Goal: Task Accomplishment & Management: Complete application form

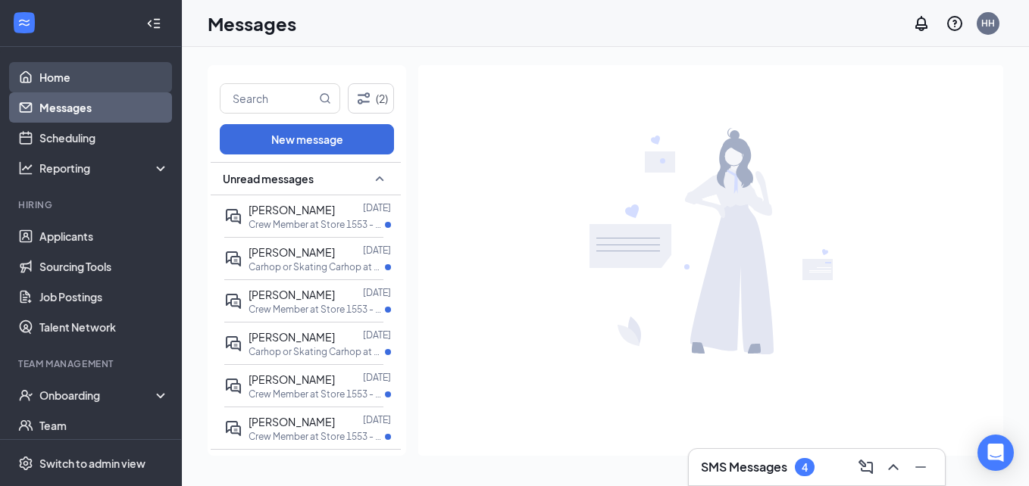
click at [89, 80] on link "Home" at bounding box center [104, 77] width 130 height 30
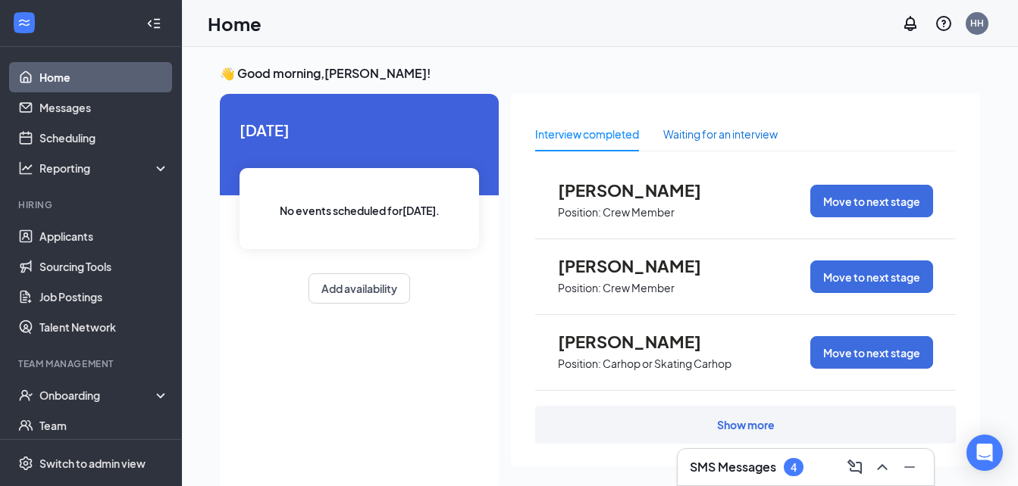
click at [768, 134] on div "Waiting for an interview" at bounding box center [720, 134] width 114 height 17
drag, startPoint x: 109, startPoint y: 242, endPoint x: 57, endPoint y: 233, distance: 53.1
click at [57, 233] on link "Applicants" at bounding box center [104, 236] width 130 height 30
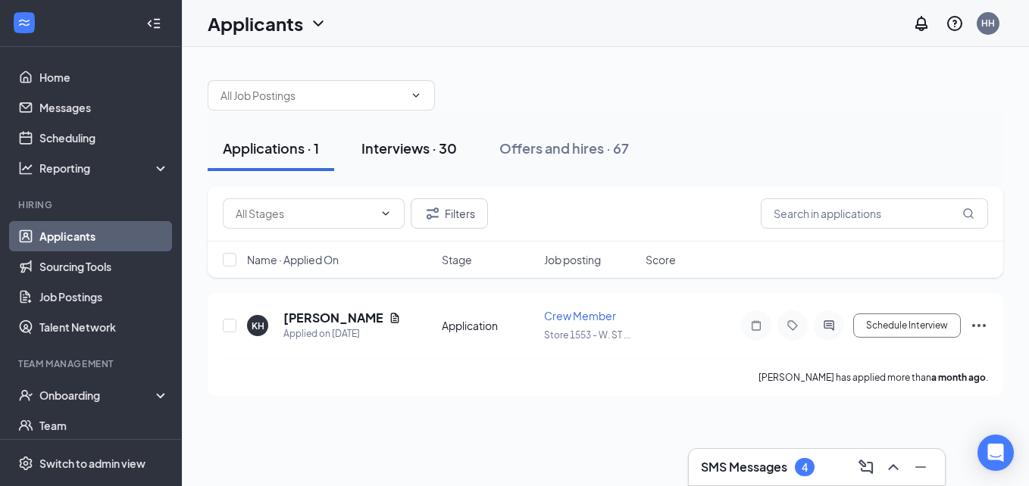
click at [404, 136] on button "Interviews · 30" at bounding box center [409, 148] width 126 height 45
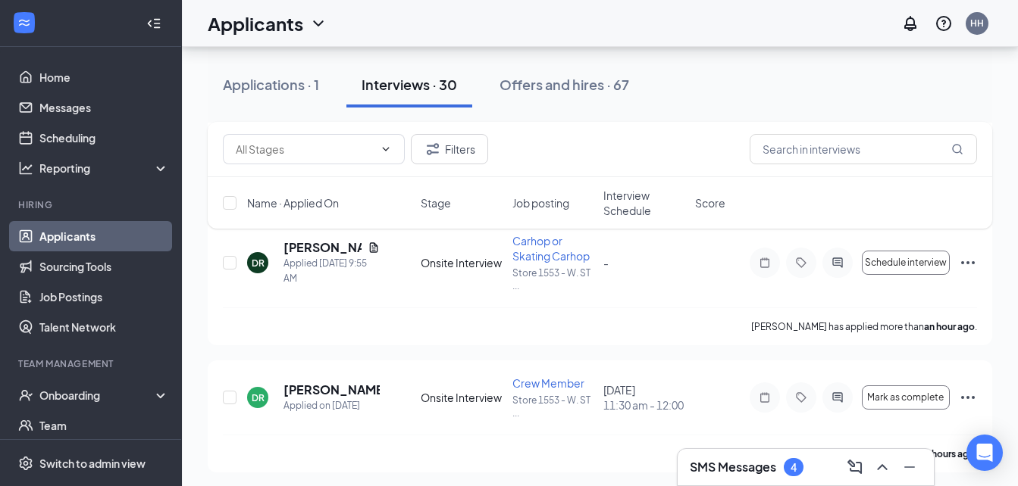
scroll to position [305, 0]
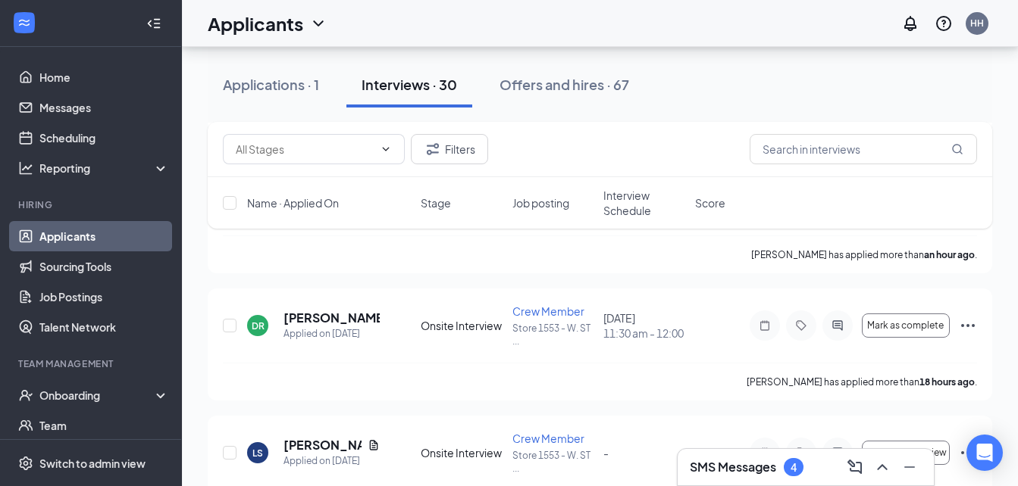
drag, startPoint x: 1012, startPoint y: 141, endPoint x: 1014, endPoint y: 105, distance: 35.6
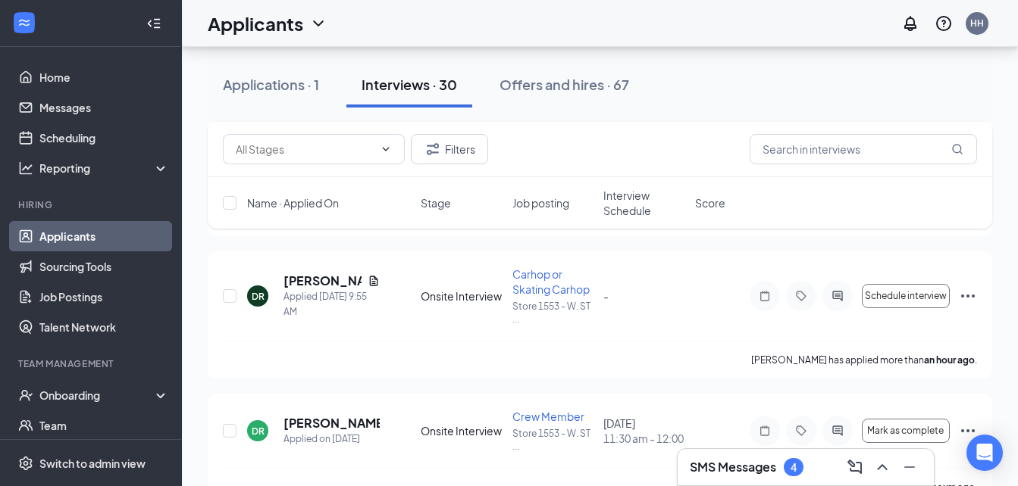
scroll to position [191, 0]
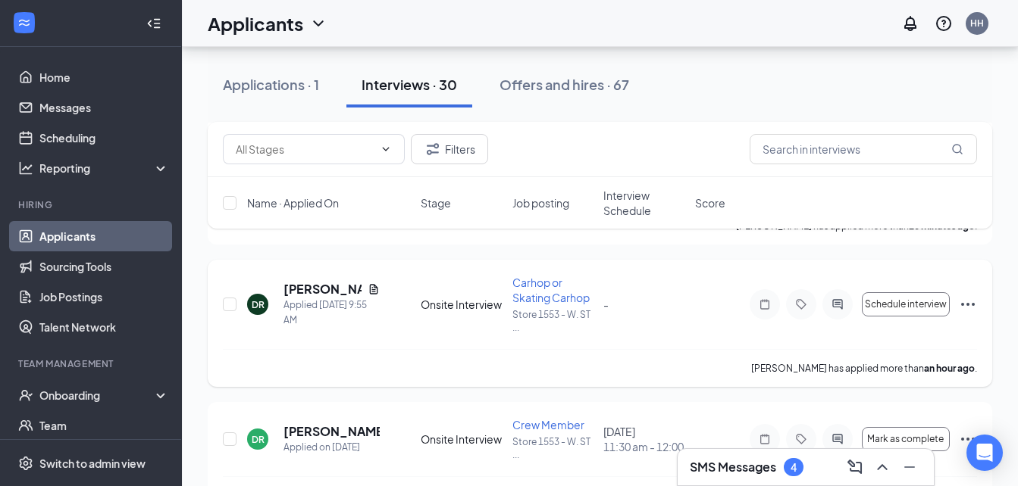
click at [969, 304] on icon "Ellipses" at bounding box center [968, 305] width 18 height 18
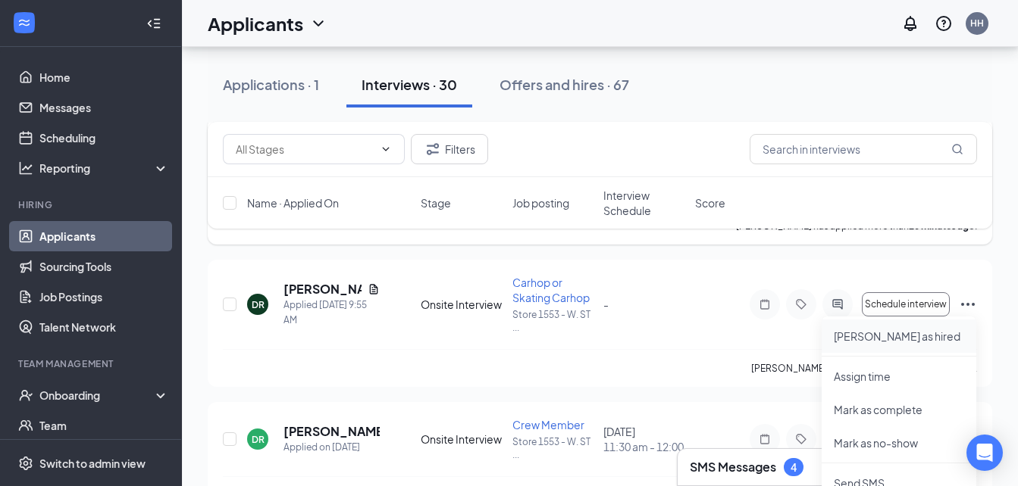
click at [855, 345] on li "Mark as hired" at bounding box center [898, 336] width 155 height 33
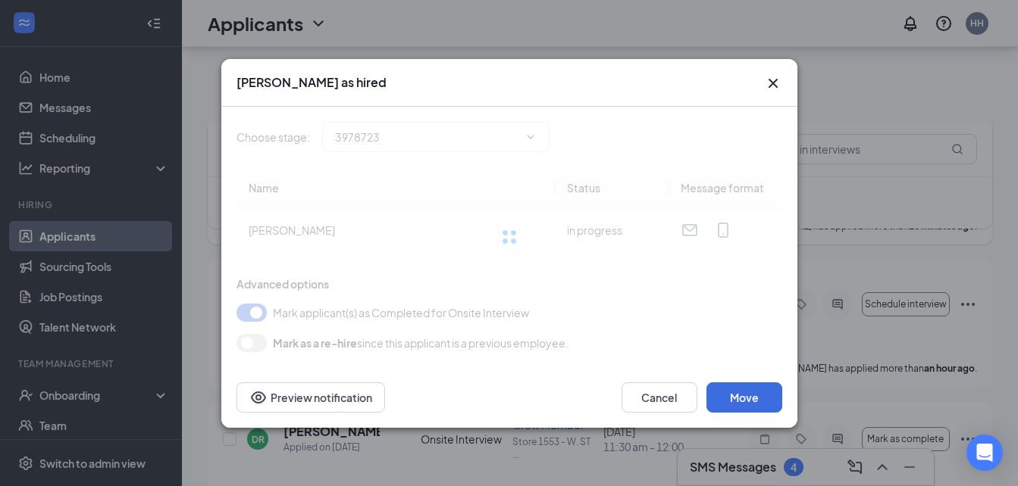
type input "Hiring Complete (final stage)"
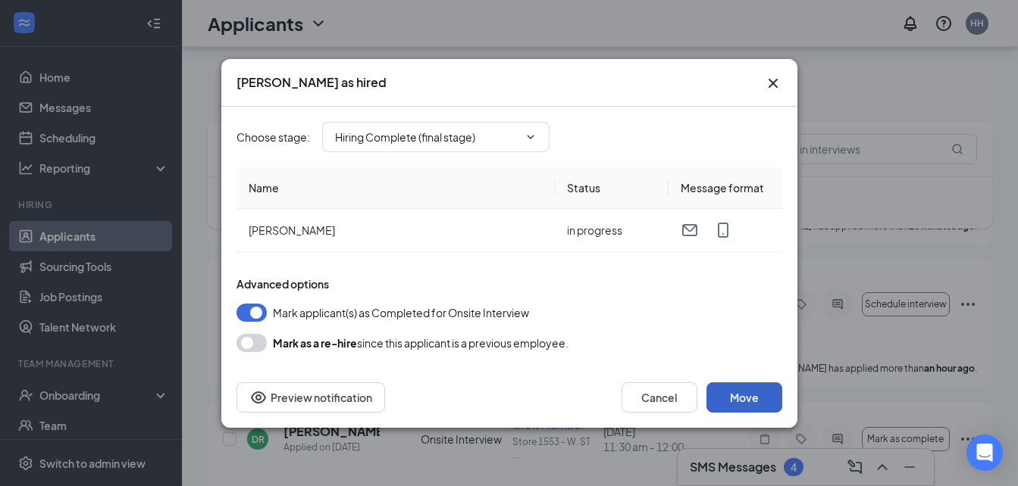
click at [749, 384] on button "Move" at bounding box center [744, 398] width 76 height 30
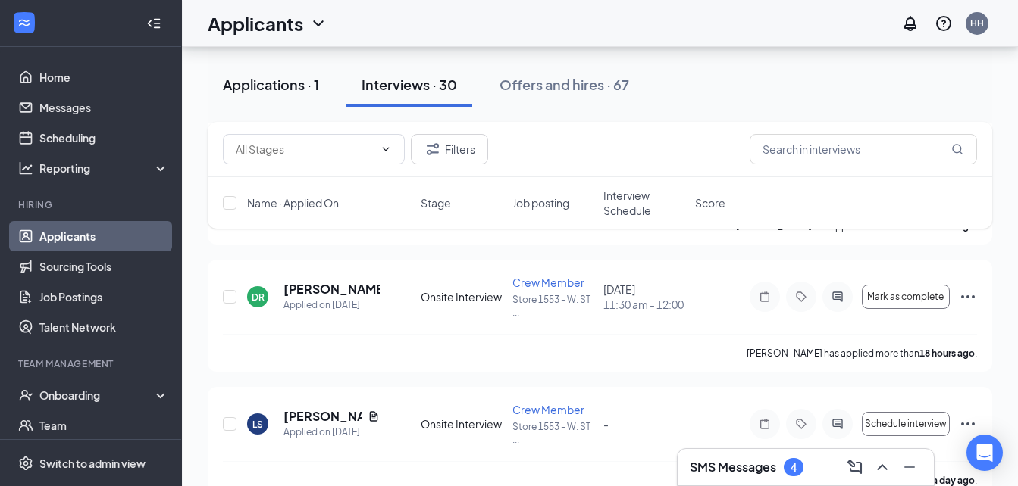
click at [246, 84] on div "Applications · 1" at bounding box center [271, 84] width 96 height 19
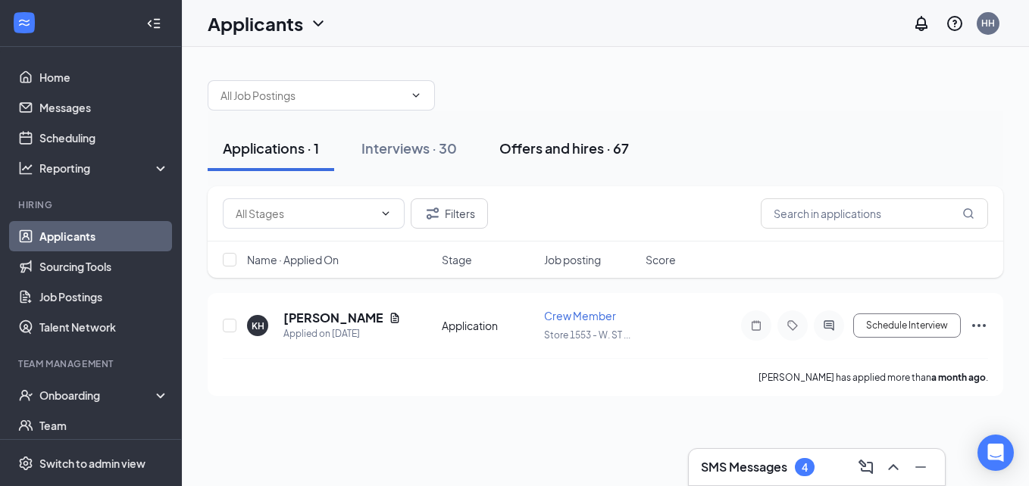
click at [507, 155] on div "Offers and hires · 67" at bounding box center [564, 148] width 130 height 19
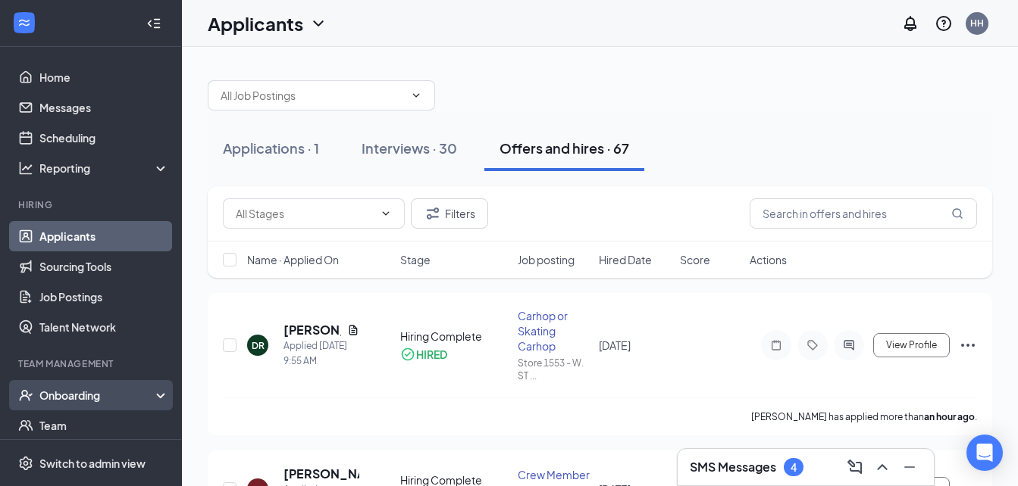
click at [99, 398] on div "Onboarding" at bounding box center [97, 395] width 117 height 15
click at [969, 347] on icon "Ellipses" at bounding box center [968, 345] width 18 height 18
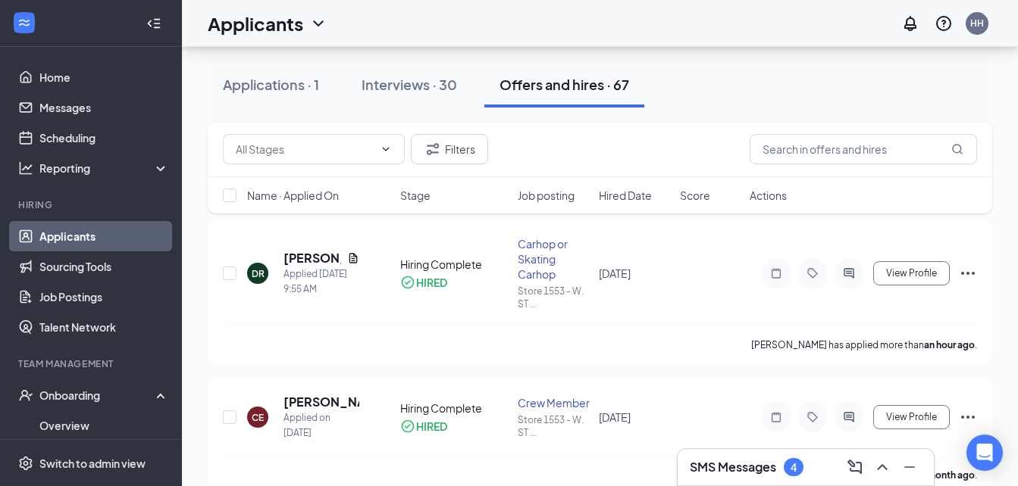
scroll to position [113, 0]
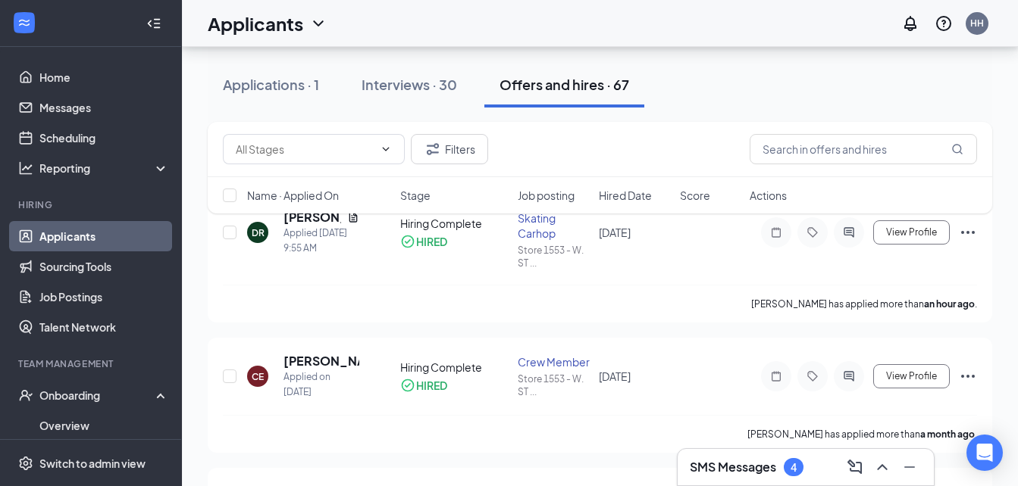
click at [972, 227] on div "Filters Name · Applied On Stage Job posting Hired Date Score Actions" at bounding box center [600, 175] width 784 height 107
click at [967, 234] on icon "Ellipses" at bounding box center [968, 233] width 18 height 18
click at [687, 280] on div "DR Destiny Rivera Applied Today 9:55 AM Hiring Complete HIRED Carhop or Skating…" at bounding box center [600, 239] width 754 height 89
click at [59, 405] on div "Onboarding" at bounding box center [91, 395] width 182 height 30
click at [96, 396] on div "Onboarding" at bounding box center [97, 395] width 117 height 15
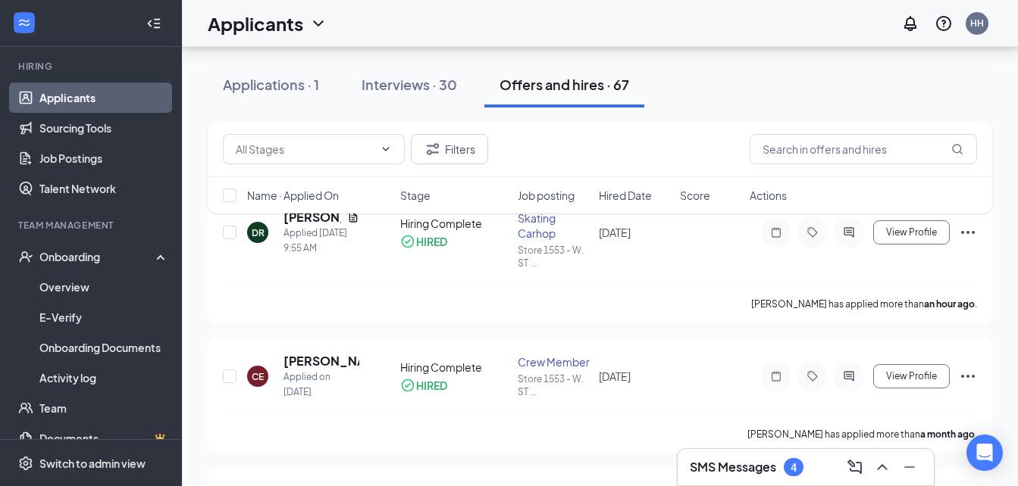
scroll to position [158, 0]
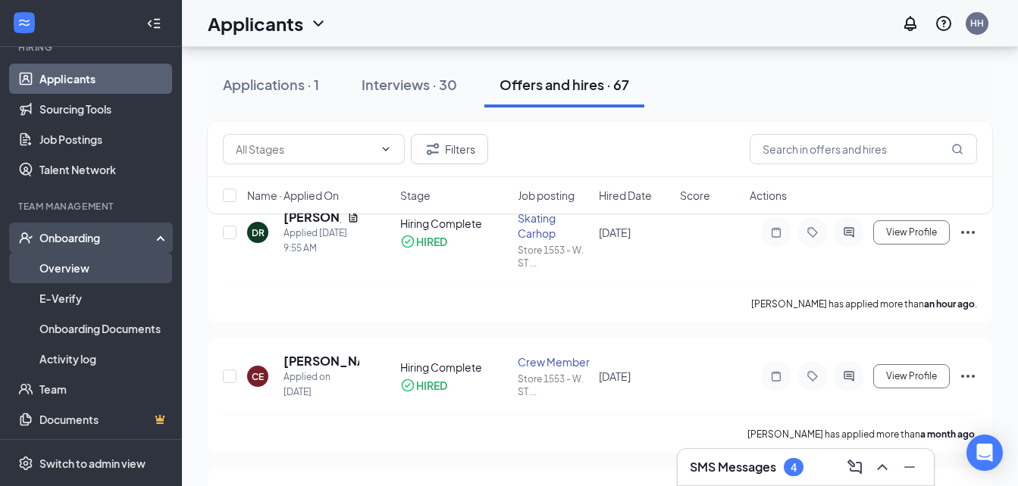
click at [42, 272] on link "Overview" at bounding box center [104, 268] width 130 height 30
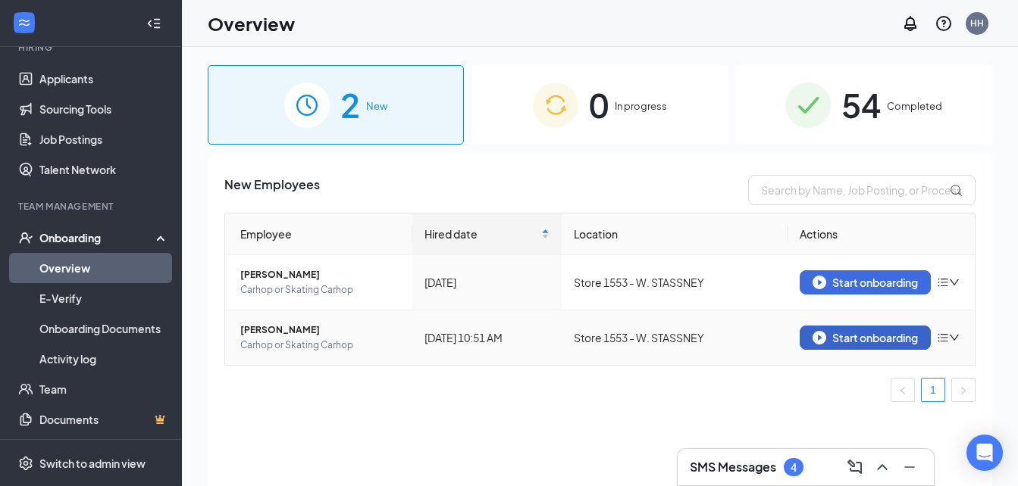
click at [843, 346] on button "Start onboarding" at bounding box center [864, 338] width 131 height 24
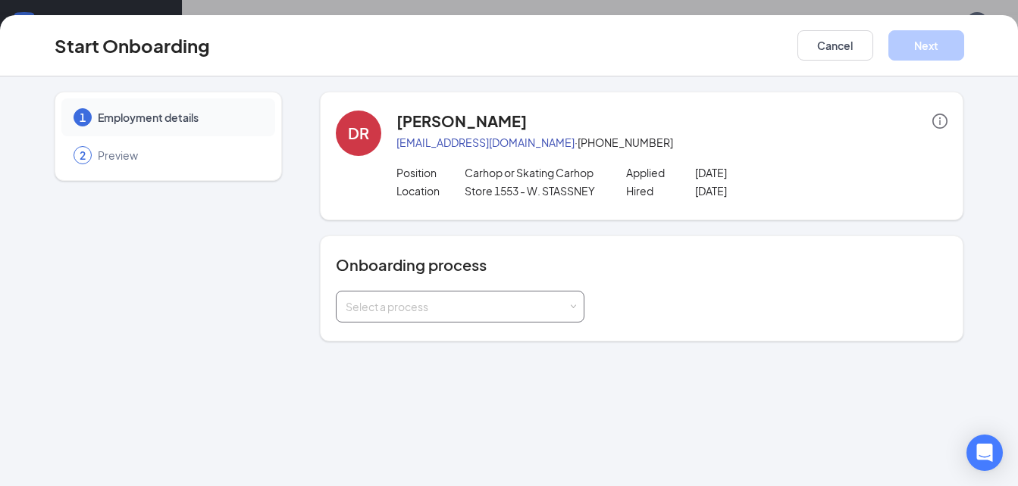
click at [539, 314] on div "Select a process" at bounding box center [457, 306] width 222 height 15
type input "1"
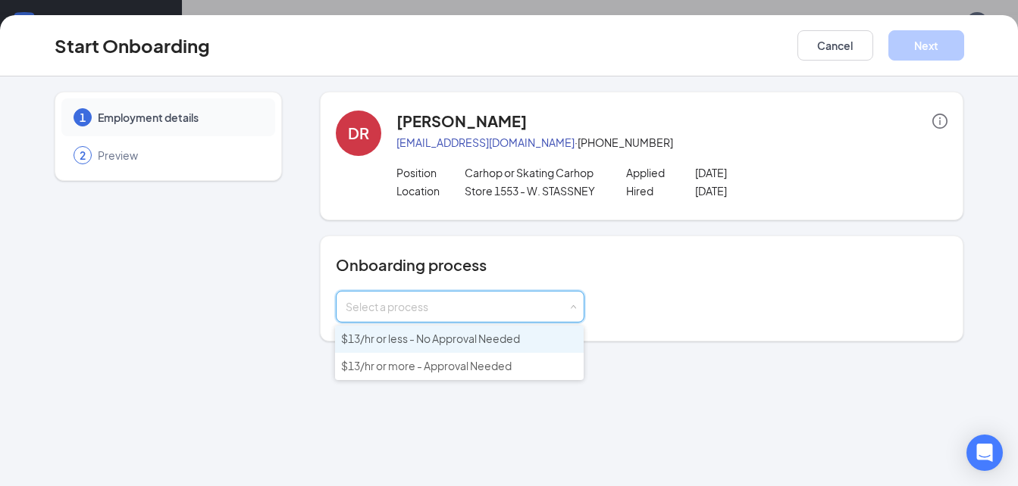
click at [529, 344] on li "$13/hr or less - No Approval Needed" at bounding box center [459, 339] width 249 height 27
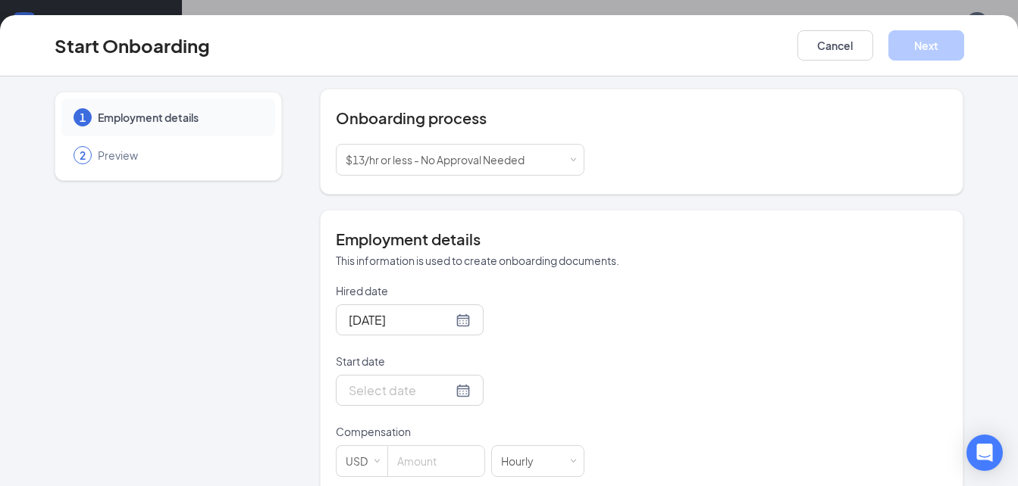
scroll to position [172, 0]
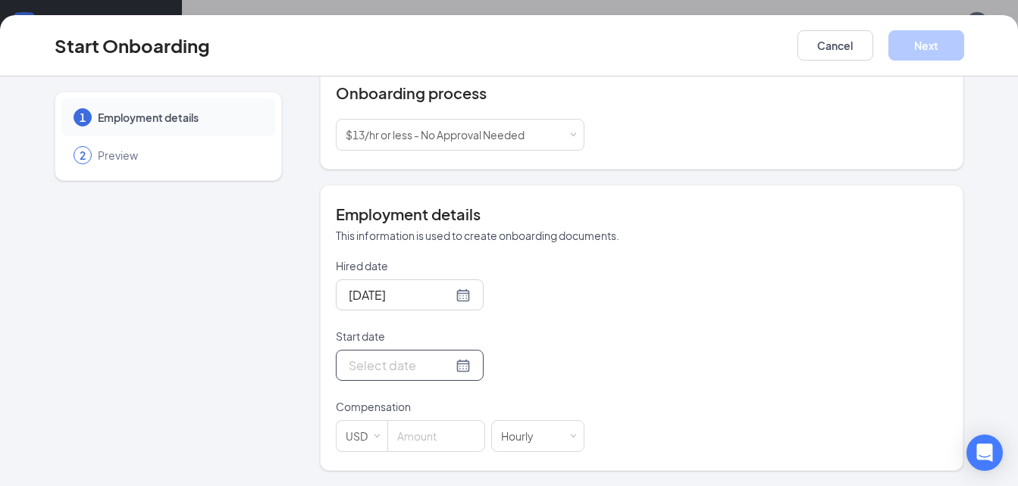
click at [394, 367] on input "Start date" at bounding box center [401, 365] width 104 height 19
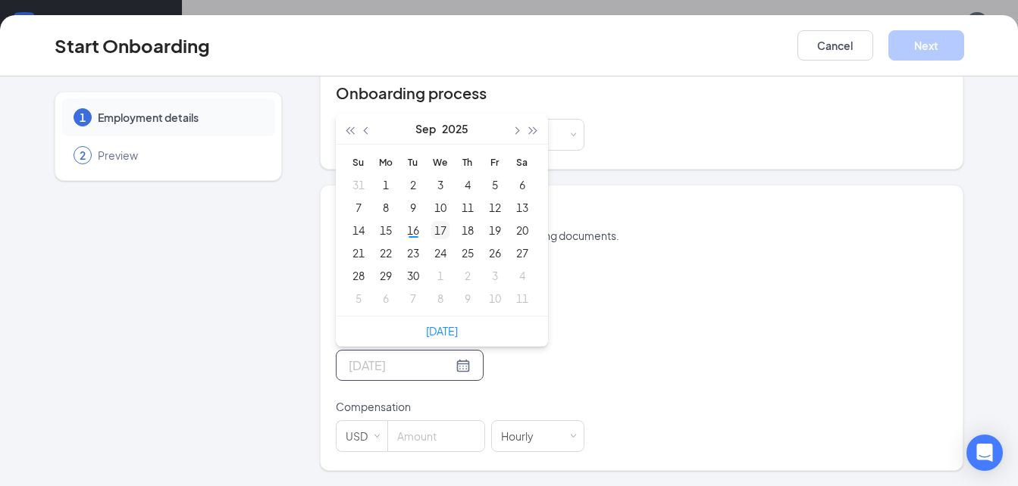
type input "Sep 17, 2025"
click at [431, 233] on div "17" at bounding box center [440, 230] width 18 height 18
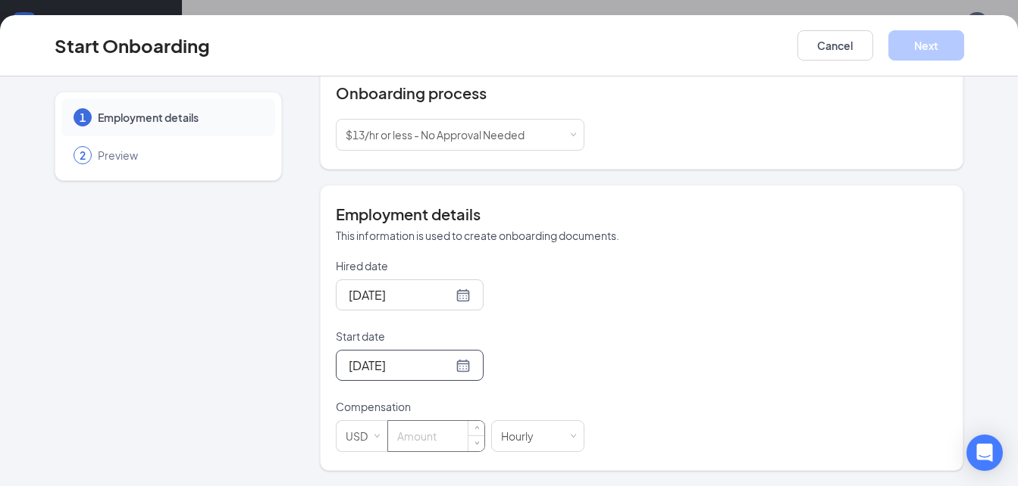
click at [426, 433] on input at bounding box center [436, 436] width 96 height 30
type input "12.5"
click at [900, 39] on button "Next" at bounding box center [926, 45] width 76 height 30
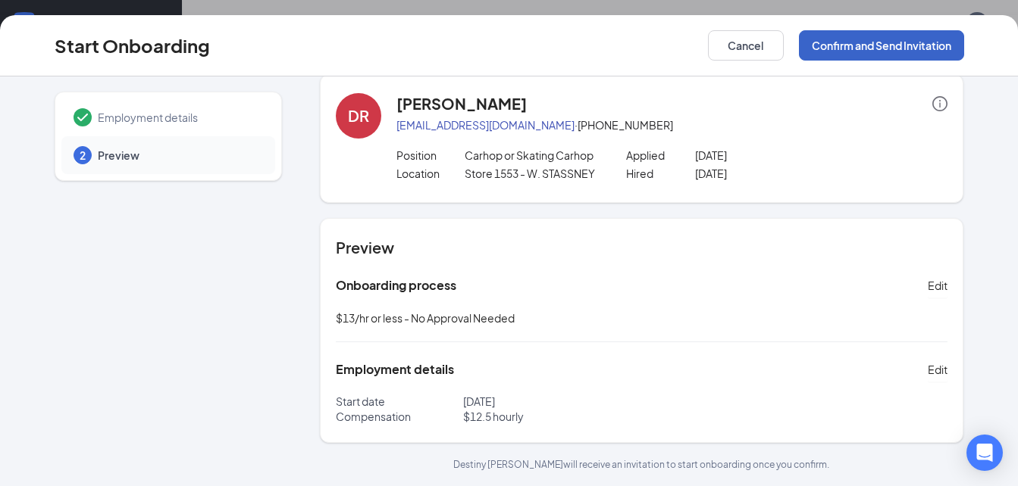
click at [900, 39] on button "Confirm and Send Invitation" at bounding box center [881, 45] width 165 height 30
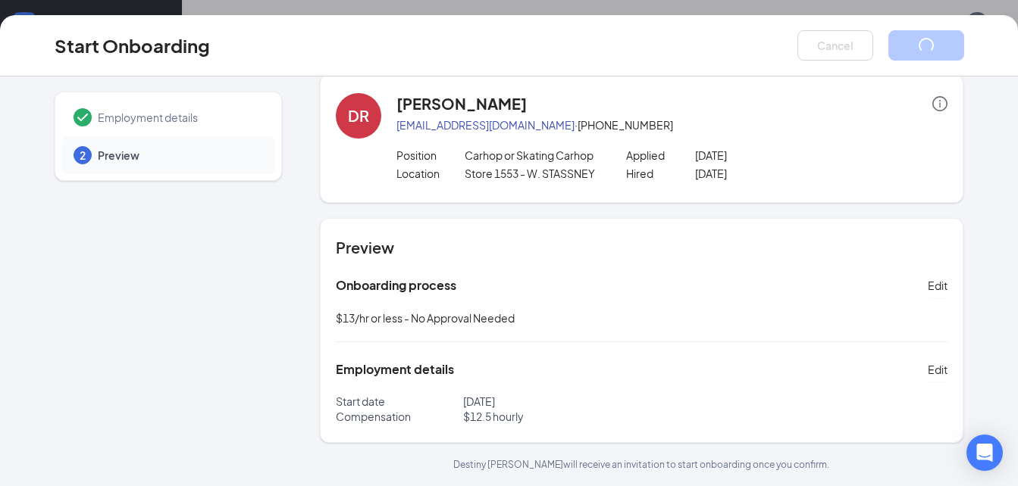
scroll to position [0, 0]
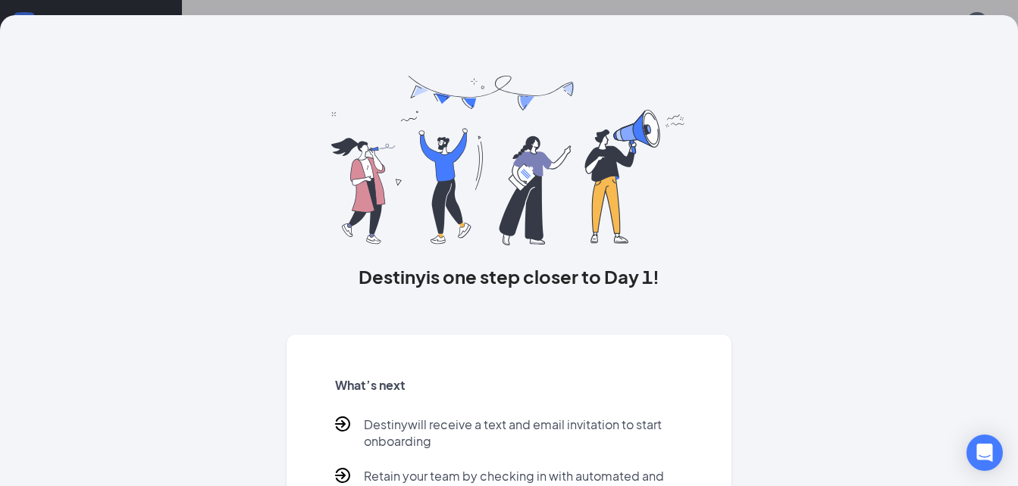
click at [599, 132] on img at bounding box center [508, 161] width 355 height 170
